Goal: Information Seeking & Learning: Learn about a topic

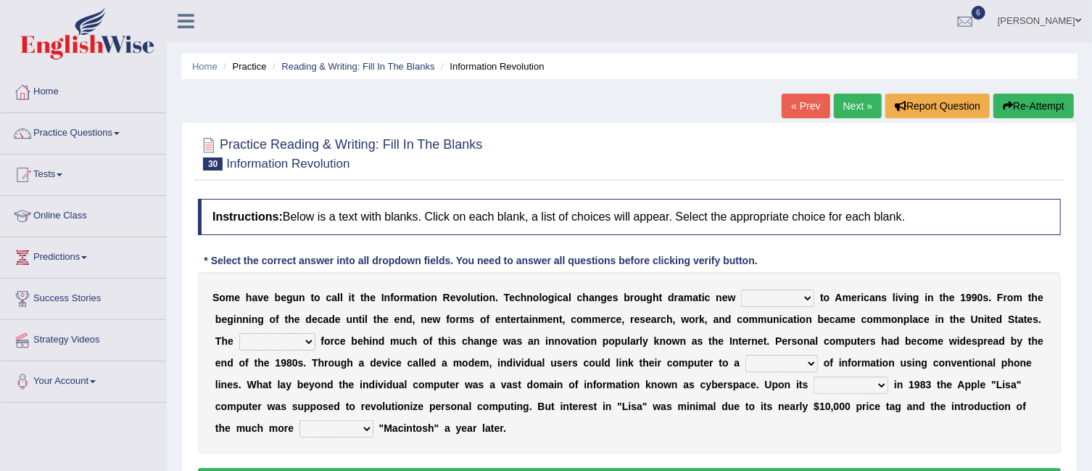
click at [807, 291] on select "challenges puzzles options confusion" at bounding box center [777, 297] width 73 height 17
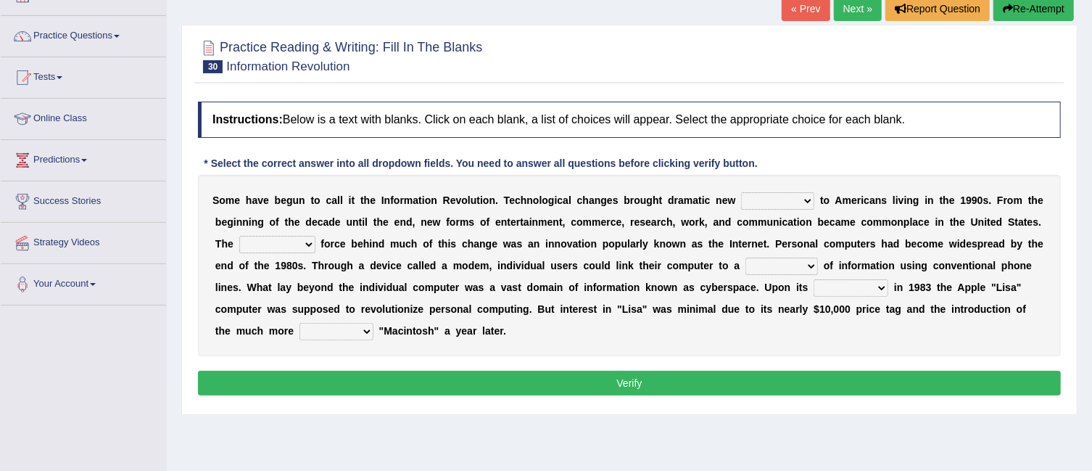
scroll to position [104, 0]
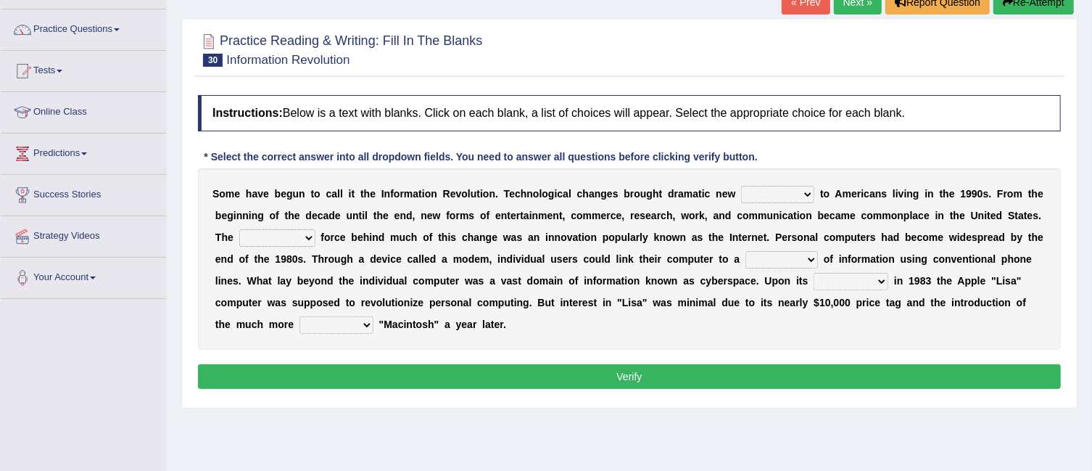
click at [812, 190] on select "challenges puzzles options confusion" at bounding box center [777, 194] width 73 height 17
select select "challenges"
click at [741, 186] on select "challenges puzzles options confusion" at bounding box center [777, 194] width 73 height 17
click at [306, 238] on select "unremitting uninspiring driving insinuating" at bounding box center [277, 237] width 76 height 17
select select "driving"
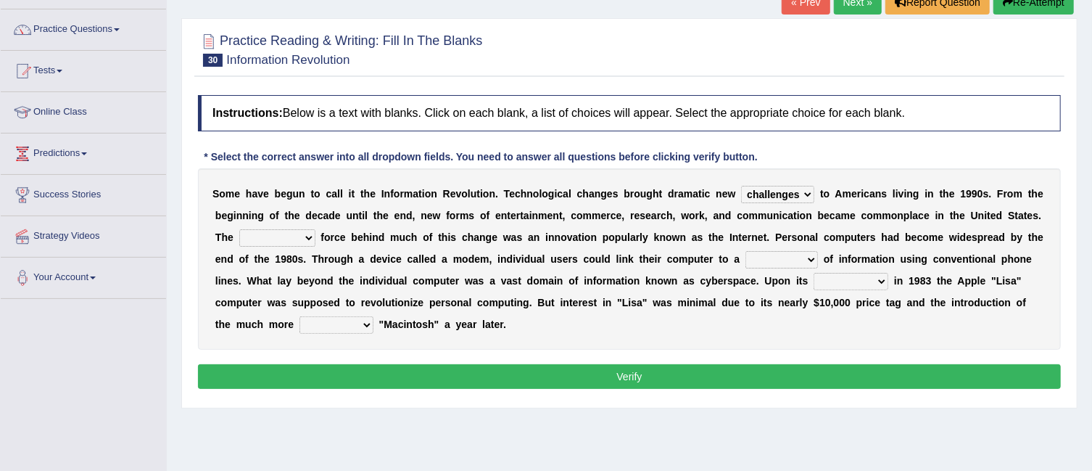
click at [239, 229] on select "unremitting uninspiring driving insinuating" at bounding box center [277, 237] width 76 height 17
click at [815, 251] on select "magnitude bulk wealth volume" at bounding box center [782, 259] width 73 height 17
select select "bulk"
click at [746, 251] on select "magnitude bulk wealth volume" at bounding box center [782, 259] width 73 height 17
click at [804, 255] on select "magnitude bulk wealth volume" at bounding box center [782, 259] width 73 height 17
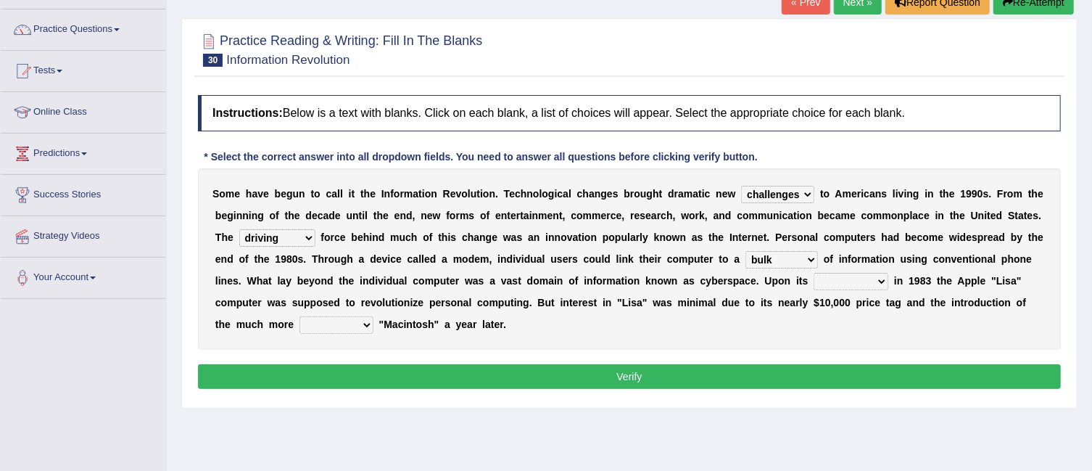
click at [804, 255] on select "magnitude bulk wealth volume" at bounding box center [782, 259] width 73 height 17
click at [884, 278] on select "relief release publication emission" at bounding box center [851, 281] width 75 height 17
select select "release"
click at [814, 273] on select "relief release publication emission" at bounding box center [851, 281] width 75 height 17
click at [351, 321] on select "convenient affordable advanced formidable" at bounding box center [337, 324] width 74 height 17
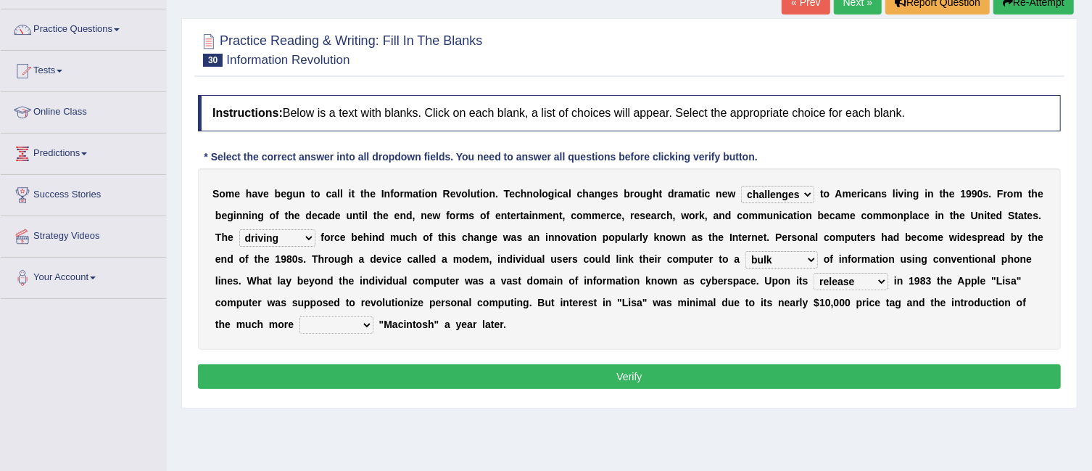
select select "advanced"
click at [300, 316] on select "convenient affordable advanced formidable" at bounding box center [337, 324] width 74 height 17
click at [410, 364] on button "Verify" at bounding box center [629, 376] width 863 height 25
